Goal: Task Accomplishment & Management: Complete application form

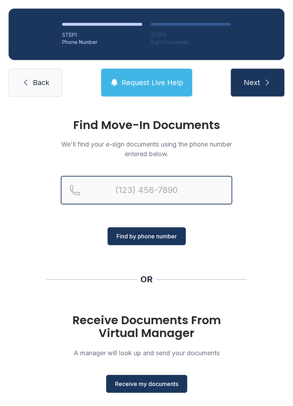
click at [122, 201] on input "Reservation phone number" at bounding box center [147, 190] width 172 height 29
type input "[PHONE_NUMBER]"
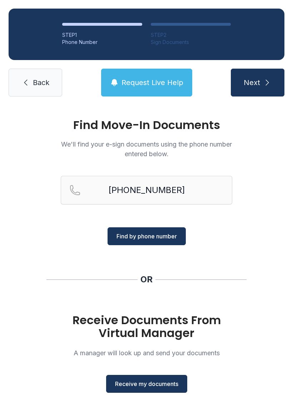
click at [252, 75] on button "Next" at bounding box center [258, 83] width 54 height 28
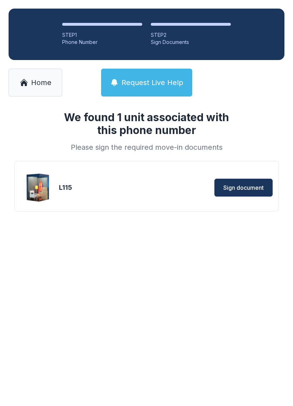
click at [239, 188] on span "Sign document" at bounding box center [243, 187] width 40 height 9
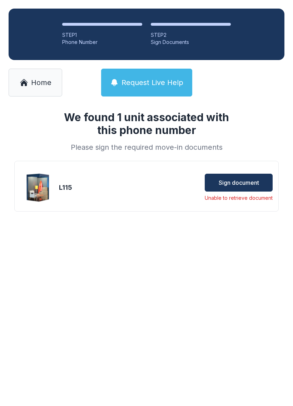
click at [51, 191] on img at bounding box center [38, 188] width 34 height 34
click at [49, 187] on img at bounding box center [38, 188] width 34 height 34
click at [225, 191] on button "Sign document" at bounding box center [239, 183] width 68 height 18
click at [35, 83] on span "Home" at bounding box center [41, 83] width 20 height 10
